Goal: Complete application form

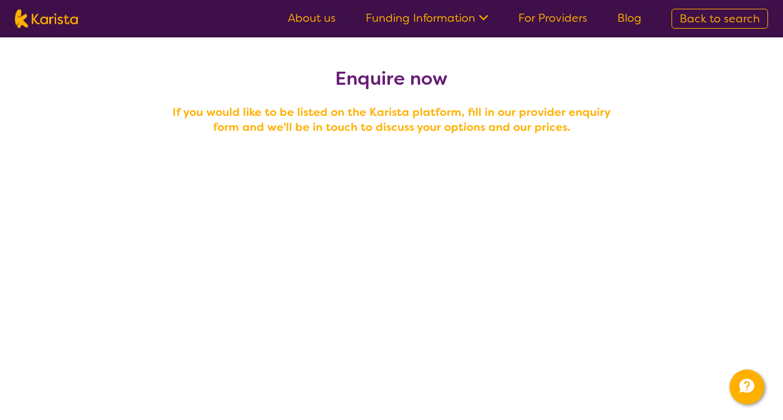
select select "tfa_97"
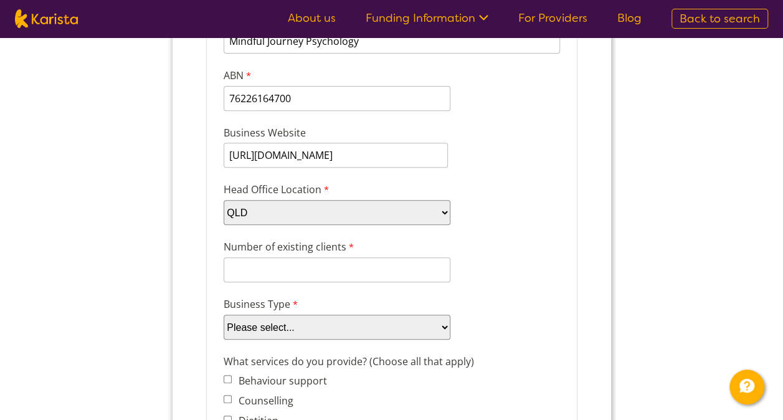
scroll to position [200, 0]
click at [352, 270] on input "Number of existing clients" at bounding box center [336, 269] width 227 height 25
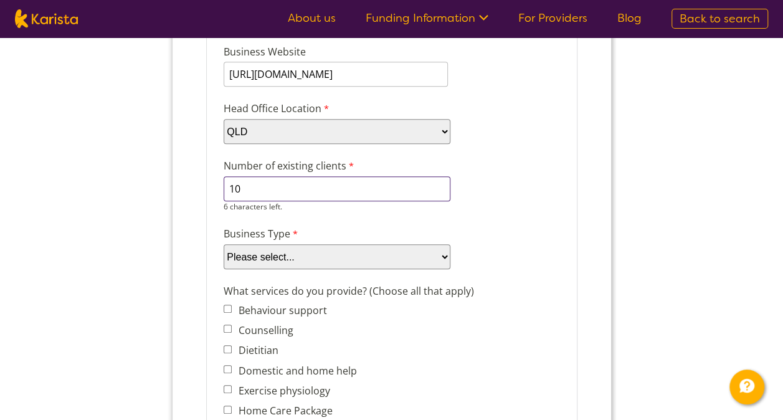
scroll to position [282, 0]
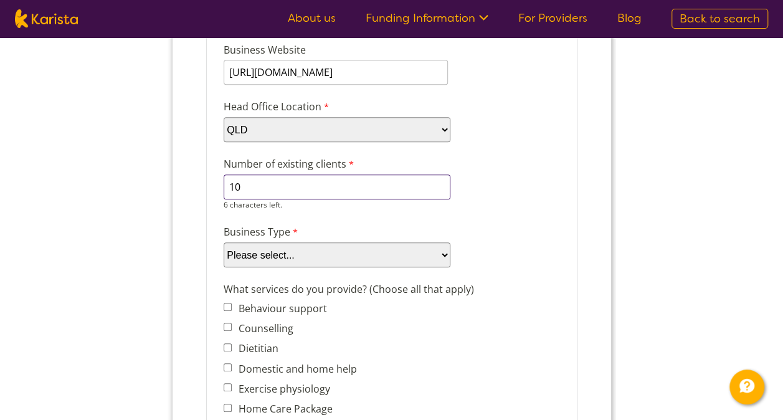
type input "10"
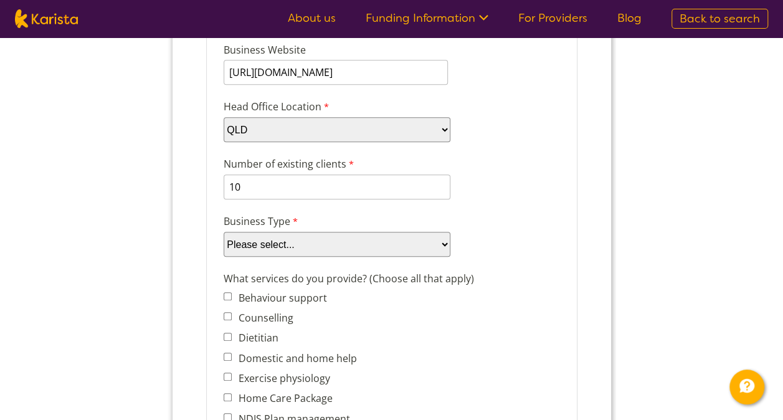
click at [358, 252] on select "Please select... Company Individual/Sole Trader Other (please specify)" at bounding box center [336, 244] width 227 height 25
select select "tfa_88"
click at [223, 257] on select "Please select... Company Individual/Sole Trader Other (please specify)" at bounding box center [336, 244] width 227 height 25
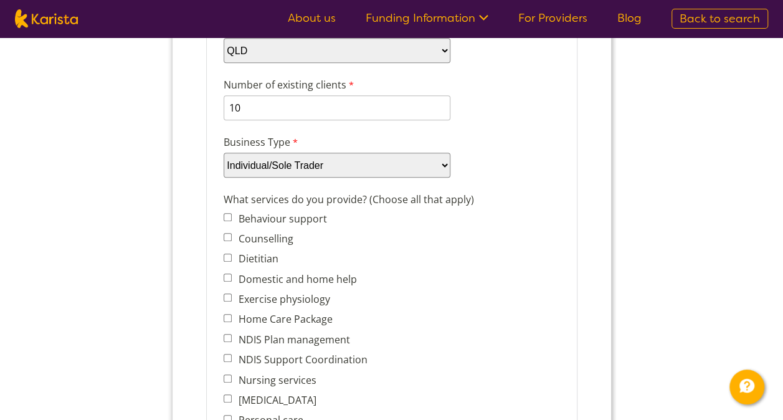
scroll to position [369, 0]
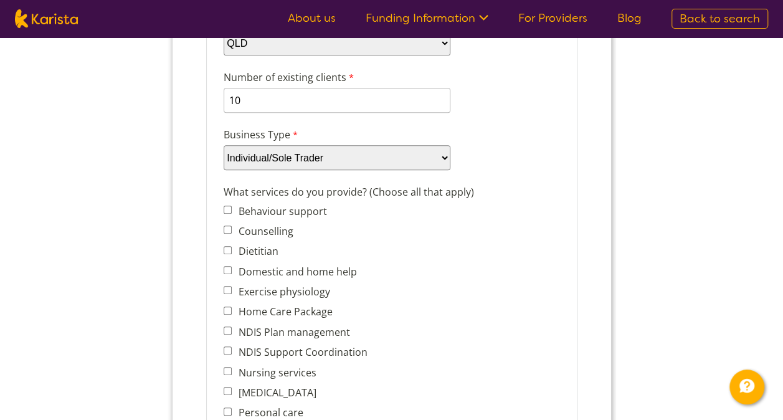
click at [227, 232] on input "Counselling" at bounding box center [227, 230] width 8 height 8
checkbox input "true"
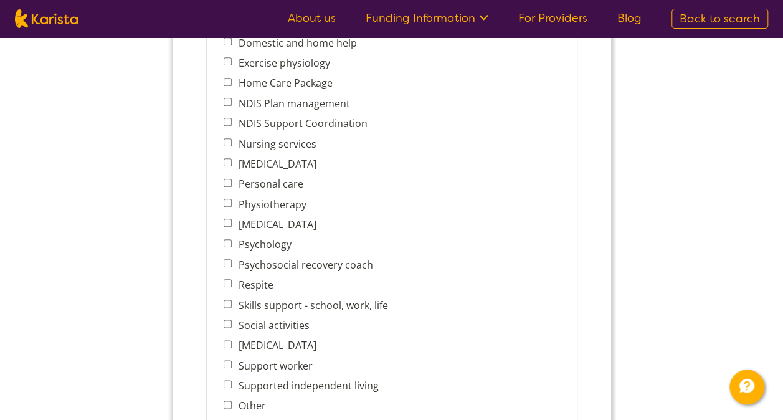
scroll to position [598, 0]
click at [229, 240] on input "Psychology" at bounding box center [227, 243] width 8 height 8
checkbox input "true"
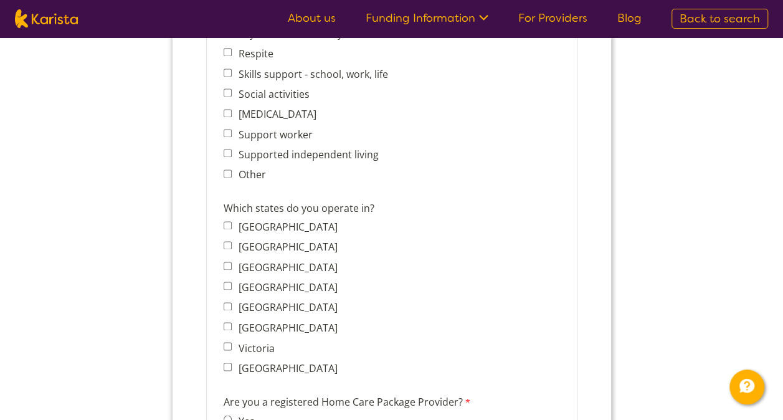
scroll to position [829, 0]
click at [224, 282] on input "Queensland" at bounding box center [227, 285] width 8 height 8
checkbox input "true"
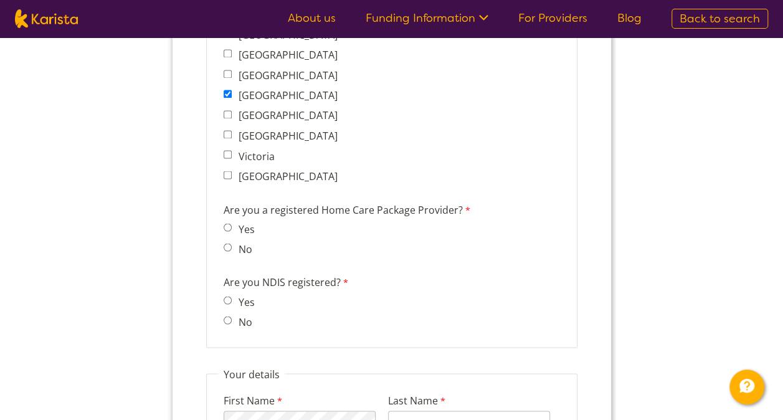
scroll to position [1026, 0]
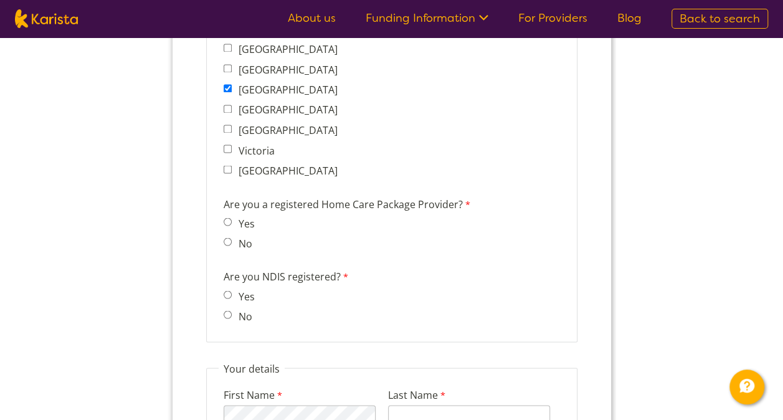
click at [226, 241] on input "No" at bounding box center [227, 241] width 8 height 8
radio input "true"
click at [225, 315] on input "No" at bounding box center [227, 314] width 8 height 8
radio input "true"
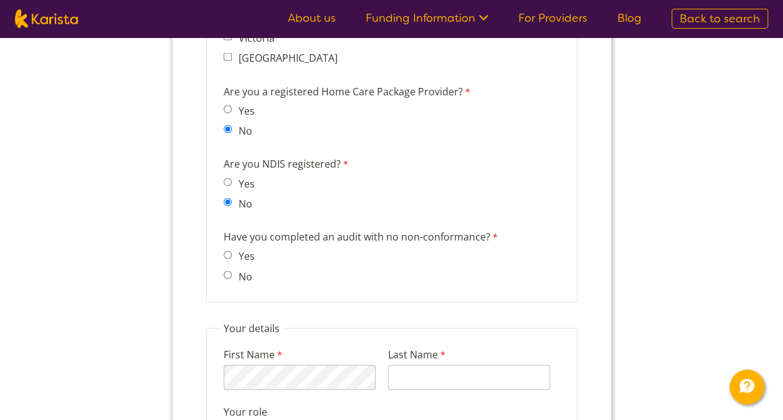
scroll to position [1140, 0]
click at [230, 275] on input "No" at bounding box center [227, 274] width 8 height 8
radio input "true"
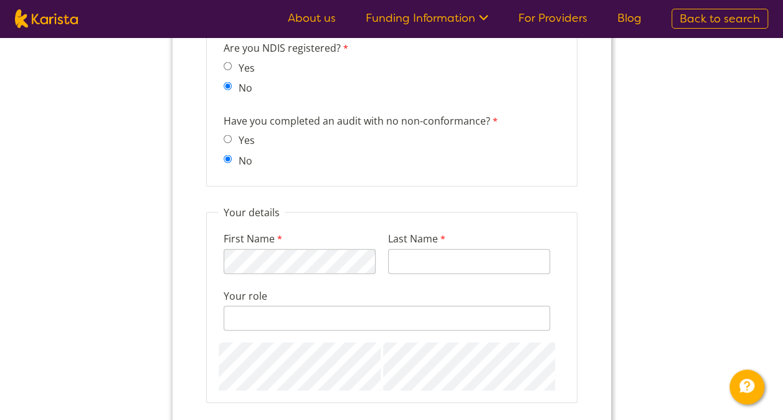
scroll to position [1264, 0]
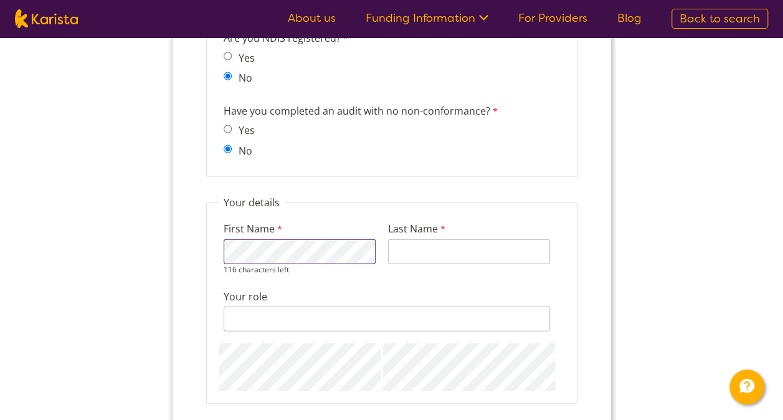
type input "Perera"
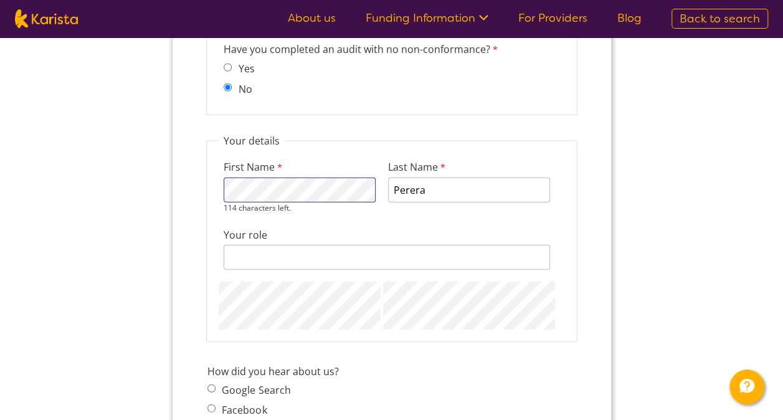
scroll to position [1327, 0]
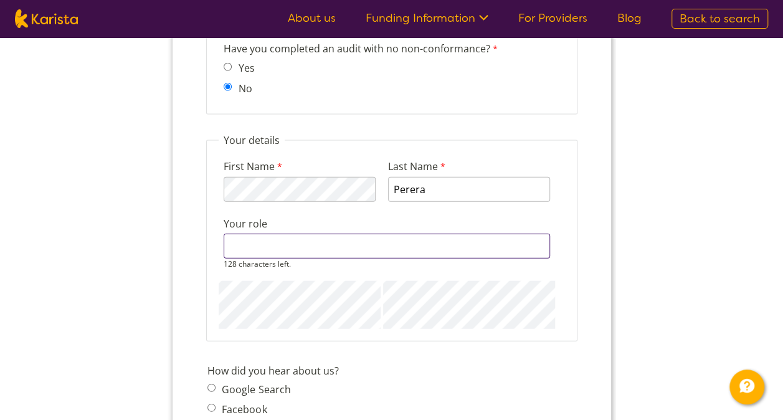
click at [264, 257] on div "128 characters left." at bounding box center [386, 252] width 327 height 36
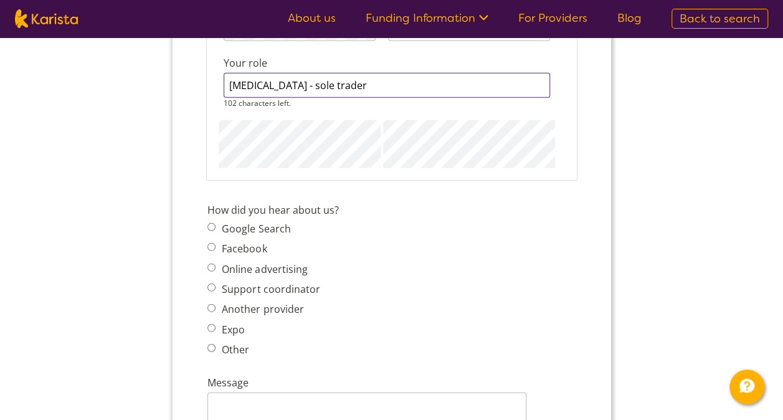
scroll to position [1488, 0]
type input "psychologist - sole trader"
click at [209, 224] on span "Google Search Facebook Online advertising Support coordinator Another provider …" at bounding box center [267, 288] width 120 height 139
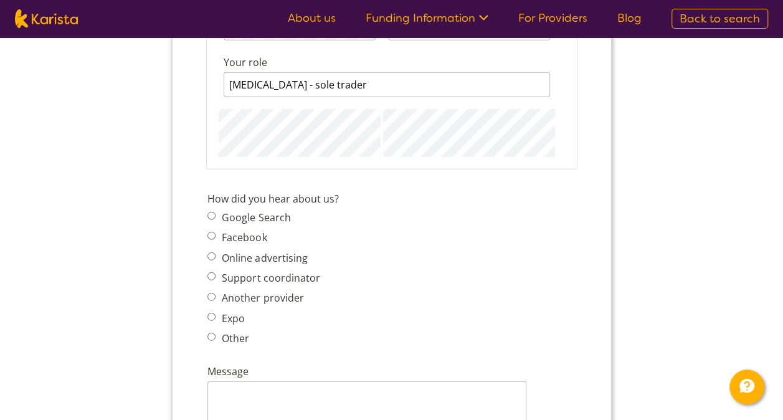
click at [209, 216] on input "Google Search" at bounding box center [211, 216] width 8 height 8
radio input "true"
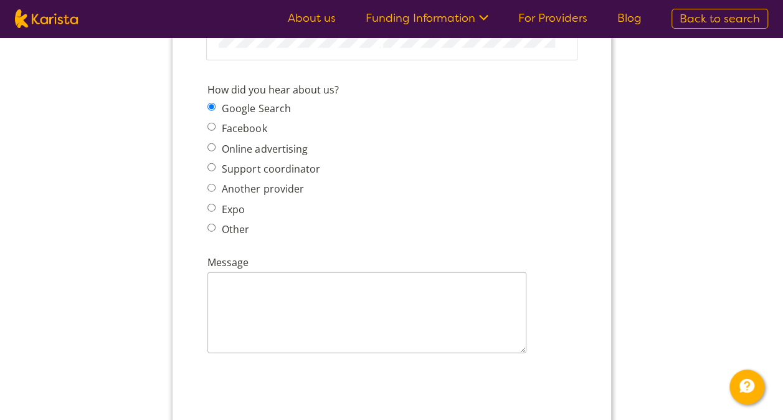
scroll to position [1751, 0]
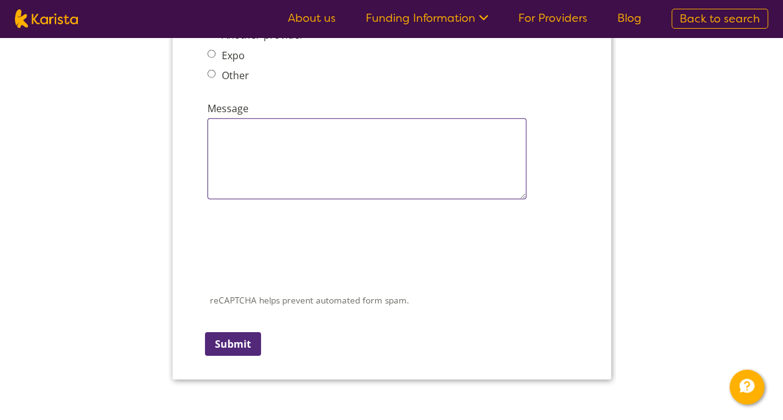
click at [246, 138] on textarea "Message" at bounding box center [366, 158] width 319 height 81
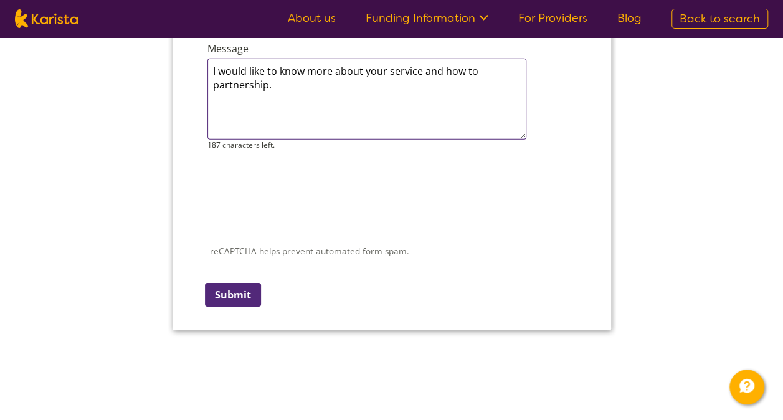
scroll to position [1811, 0]
type textarea "I would like to know more about your service and how to partnership."
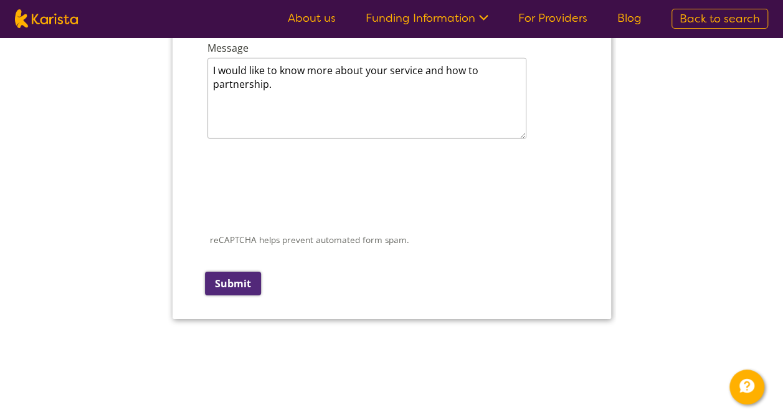
click at [242, 292] on input "Submit" at bounding box center [232, 284] width 56 height 24
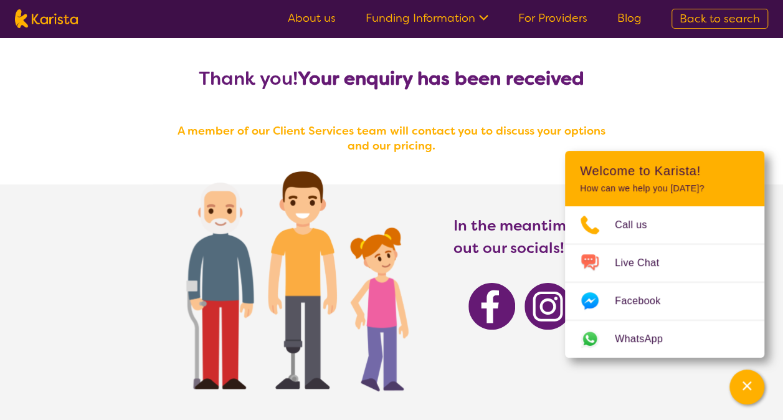
click at [740, 128] on div "Thank you! Your enquiry has been received A member of our Client Services team …" at bounding box center [391, 280] width 783 height 487
click at [567, 16] on link "For Providers" at bounding box center [552, 18] width 69 height 15
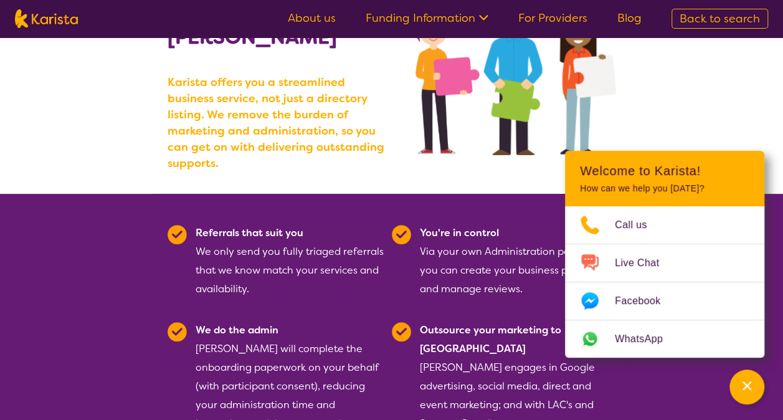
scroll to position [156, 0]
